Goal: Find specific page/section: Find specific page/section

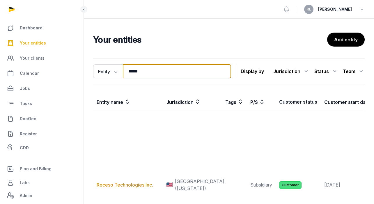
click at [152, 73] on input "*****" at bounding box center [177, 71] width 108 height 14
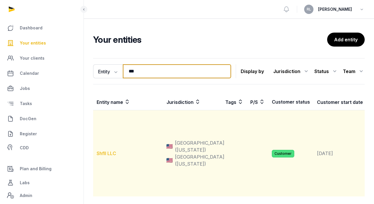
type input "***"
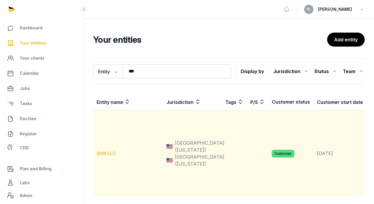
click at [113, 156] on link "Shfll LLC" at bounding box center [107, 154] width 20 height 6
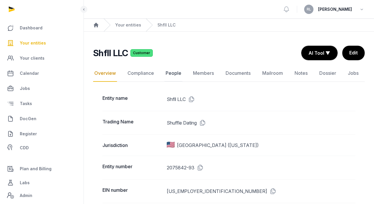
click at [167, 73] on link "People" at bounding box center [174, 73] width 18 height 17
